Goal: Task Accomplishment & Management: Manage account settings

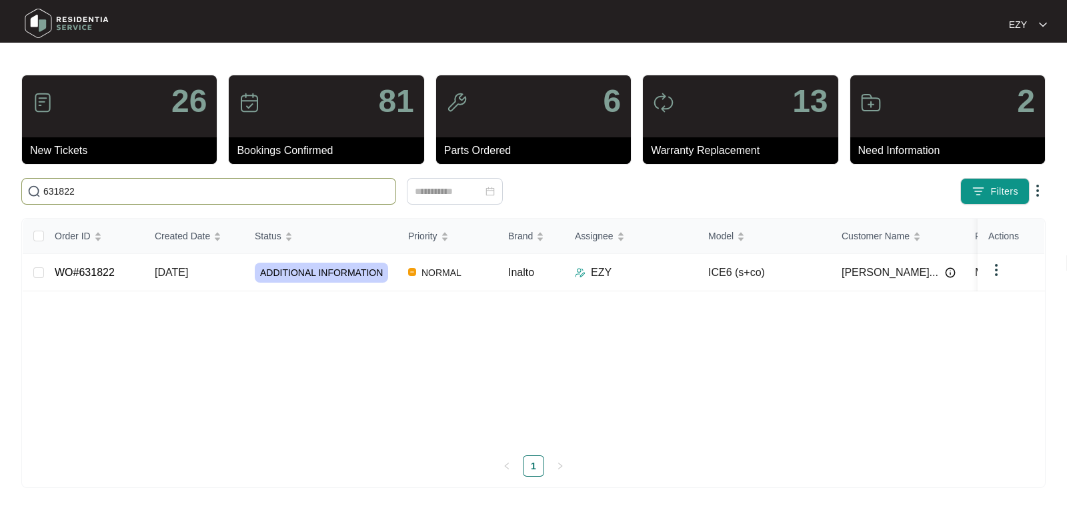
click at [346, 197] on input "631822" at bounding box center [216, 191] width 347 height 15
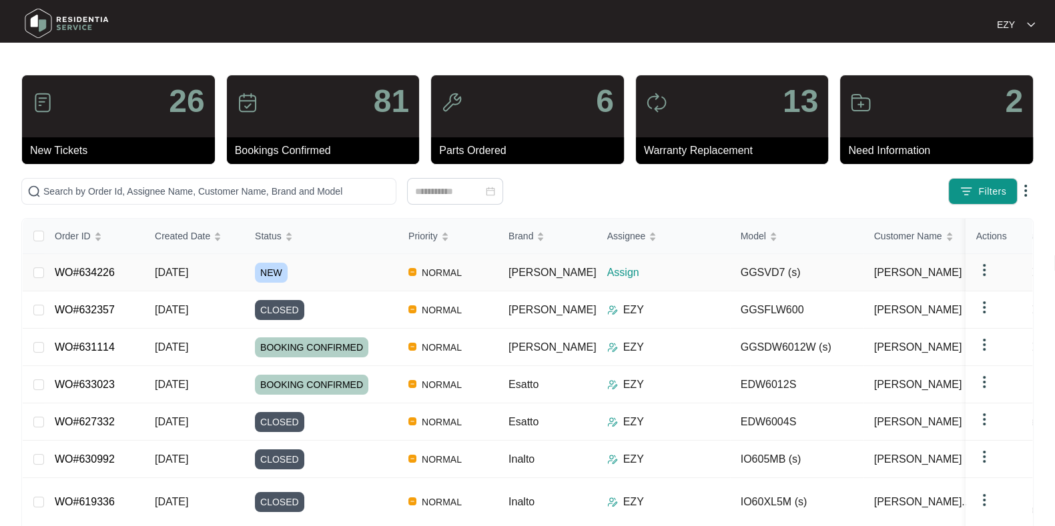
click at [304, 282] on div "NEW" at bounding box center [326, 273] width 143 height 20
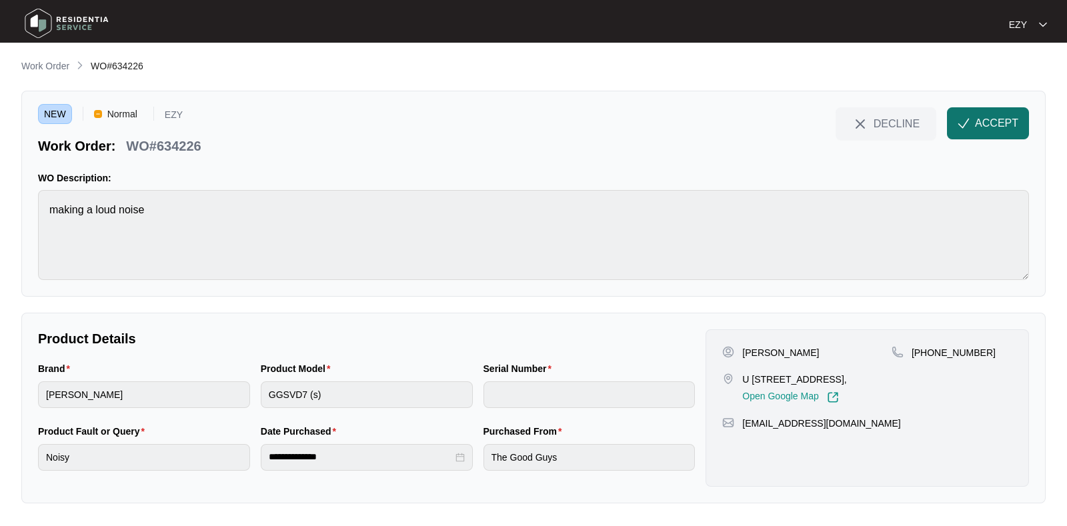
click at [992, 129] on span "ACCEPT" at bounding box center [996, 123] width 43 height 16
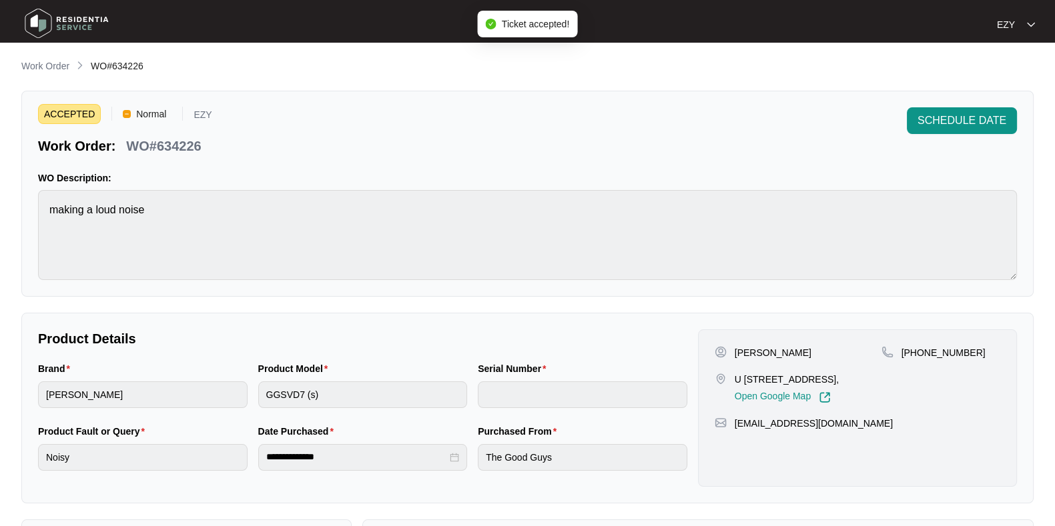
click at [175, 149] on p "WO#634226" at bounding box center [163, 146] width 75 height 19
copy div "WO#634226 SCHEDULE DATE"
click at [739, 352] on p "[PERSON_NAME]" at bounding box center [773, 352] width 77 height 13
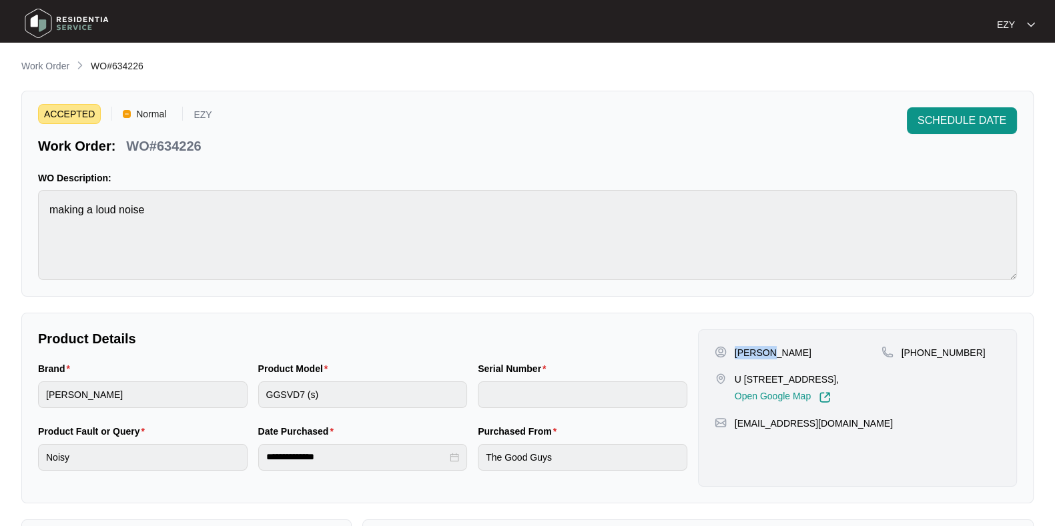
click at [739, 352] on p "[PERSON_NAME]" at bounding box center [773, 352] width 77 height 13
copy p "[PERSON_NAME]"
click at [740, 378] on p "U [STREET_ADDRESS]," at bounding box center [787, 379] width 104 height 13
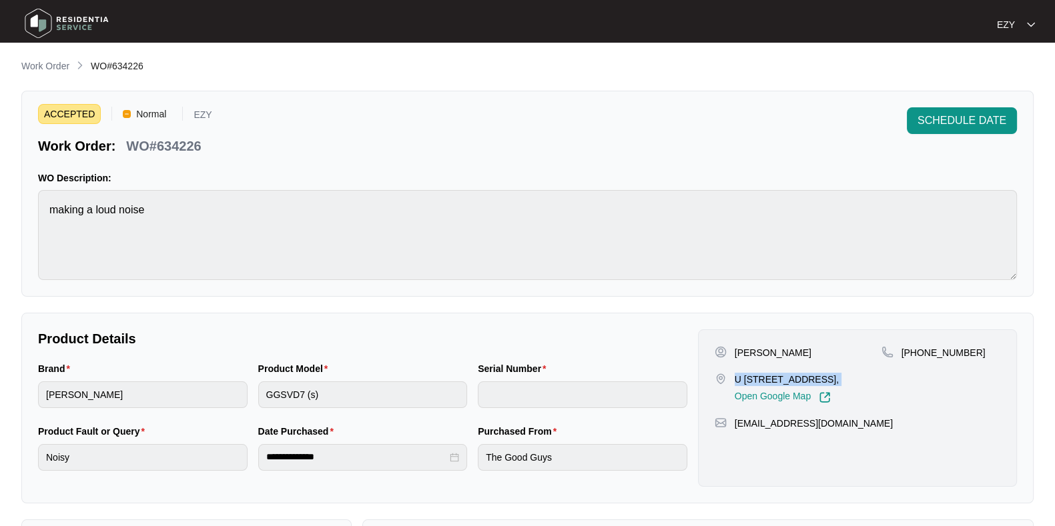
click at [740, 378] on p "U [STREET_ADDRESS]," at bounding box center [787, 379] width 104 height 13
copy p "U [STREET_ADDRESS],"
drag, startPoint x: 981, startPoint y: 360, endPoint x: 914, endPoint y: 358, distance: 67.4
click at [914, 358] on div "[PHONE_NUMBER]" at bounding box center [940, 374] width 119 height 57
copy p "449524896"
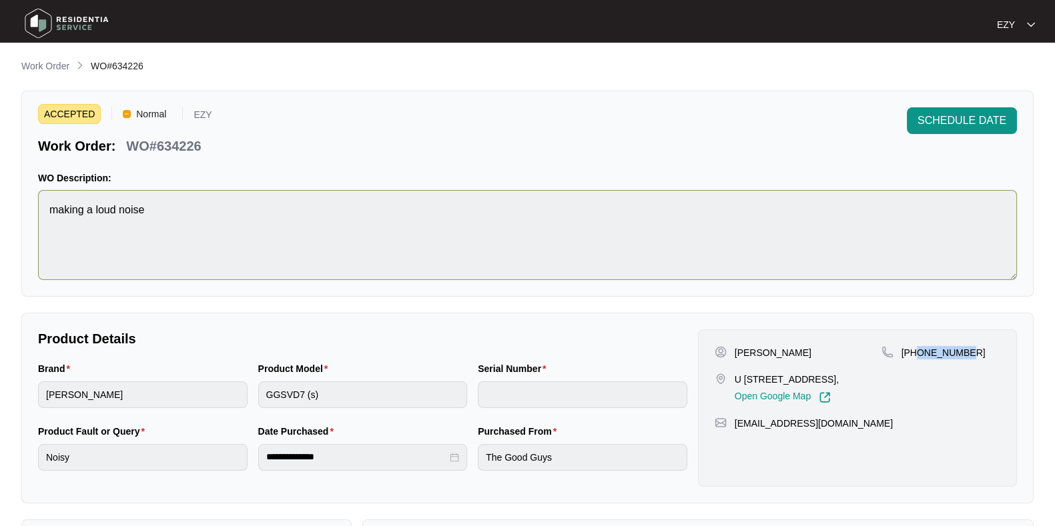
scroll to position [357, 0]
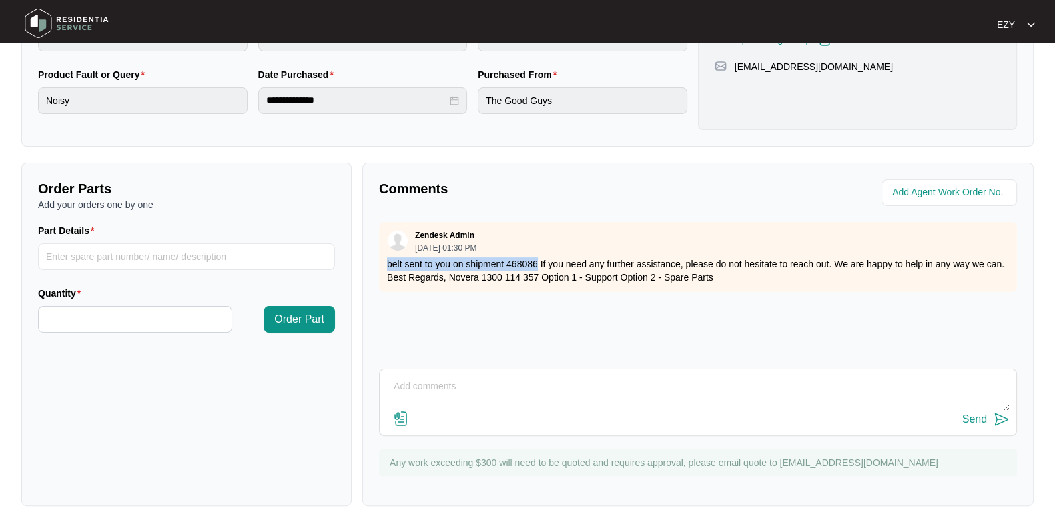
drag, startPoint x: 387, startPoint y: 262, endPoint x: 534, endPoint y: 258, distance: 147.5
click at [534, 258] on p "belt sent to you on shipment 468086 If you need any further assistance, please …" at bounding box center [698, 271] width 622 height 27
copy p "belt sent to you on shipment 468086"
